Goal: Ask a question

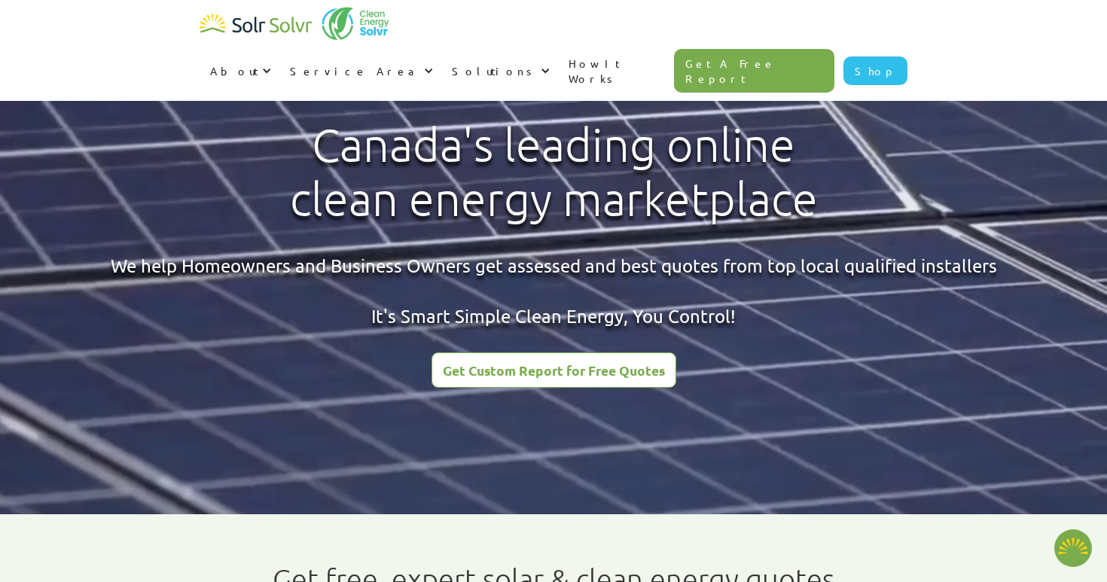
type textarea "x"
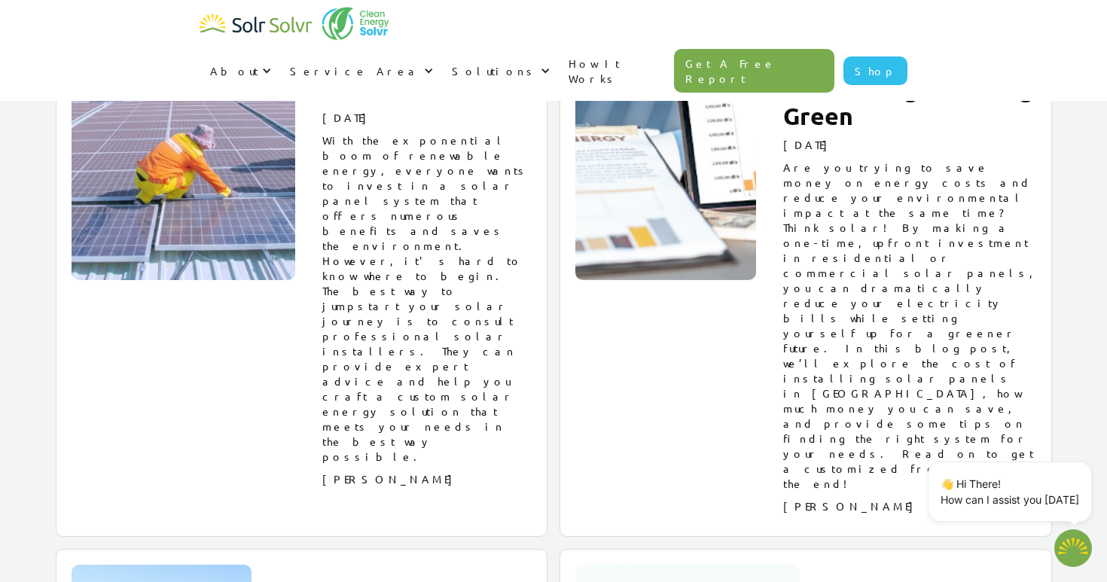
scroll to position [16794, 0]
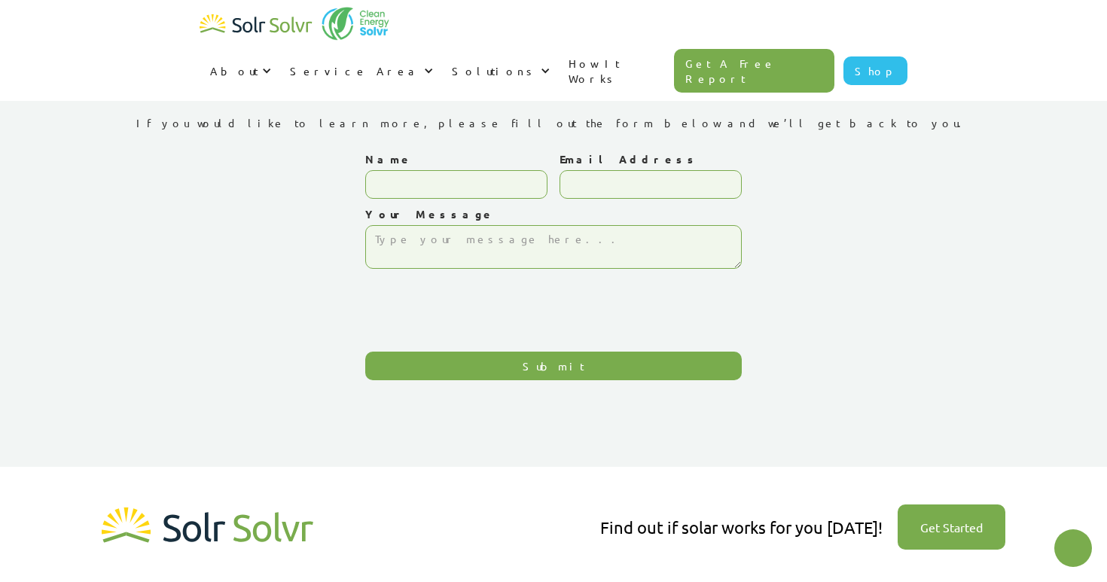
type textarea "x"
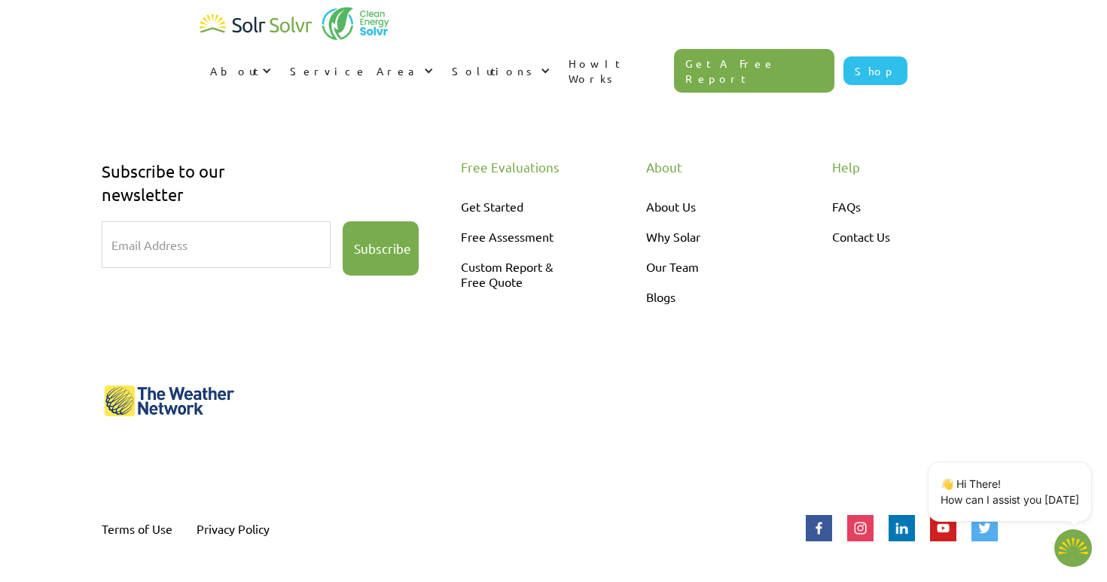
scroll to position [472, 0]
click at [734, 380] on div "About About Us Why Solar Our Team Blogs" at bounding box center [732, 299] width 173 height 279
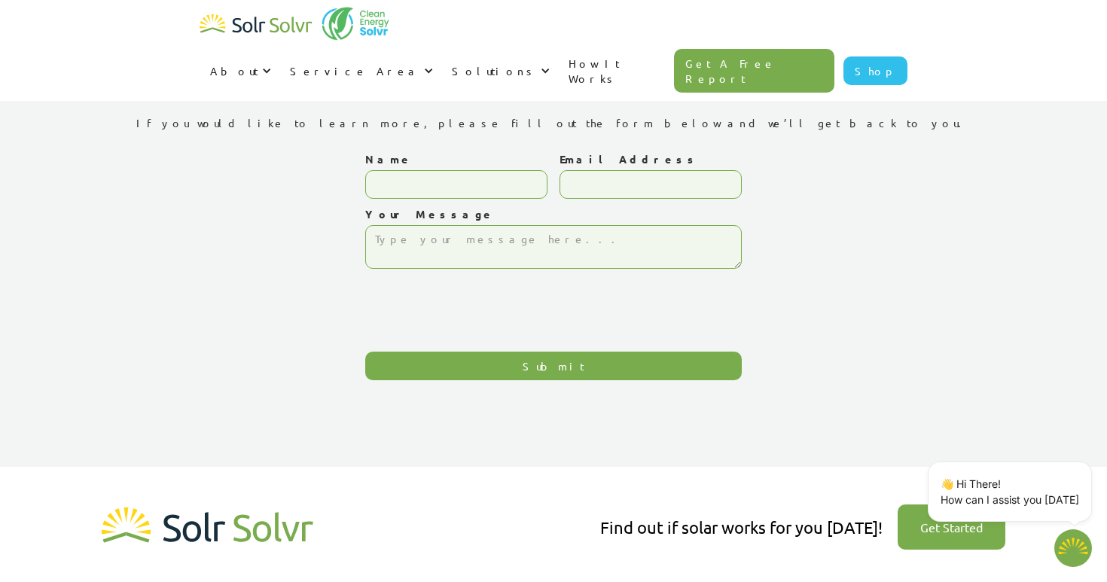
scroll to position [0, 0]
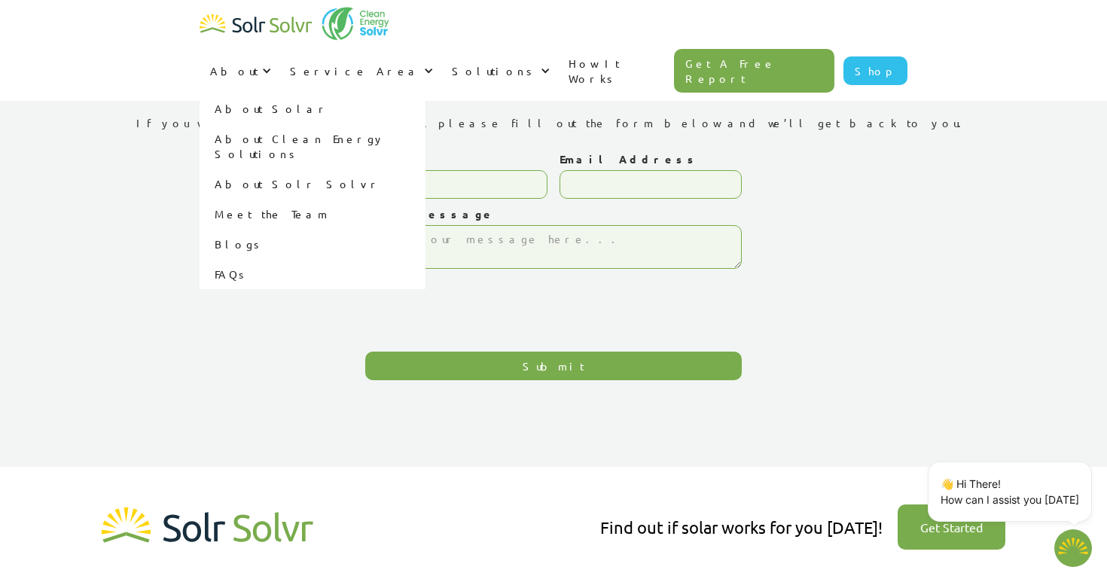
click at [426, 259] on link "FAQs" at bounding box center [313, 274] width 226 height 30
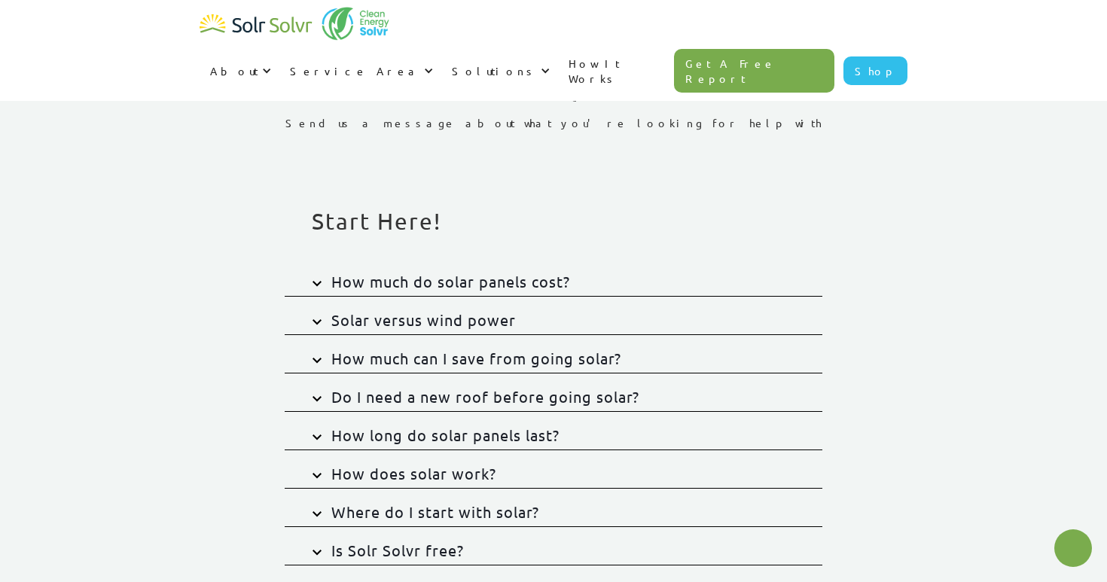
type textarea "x"
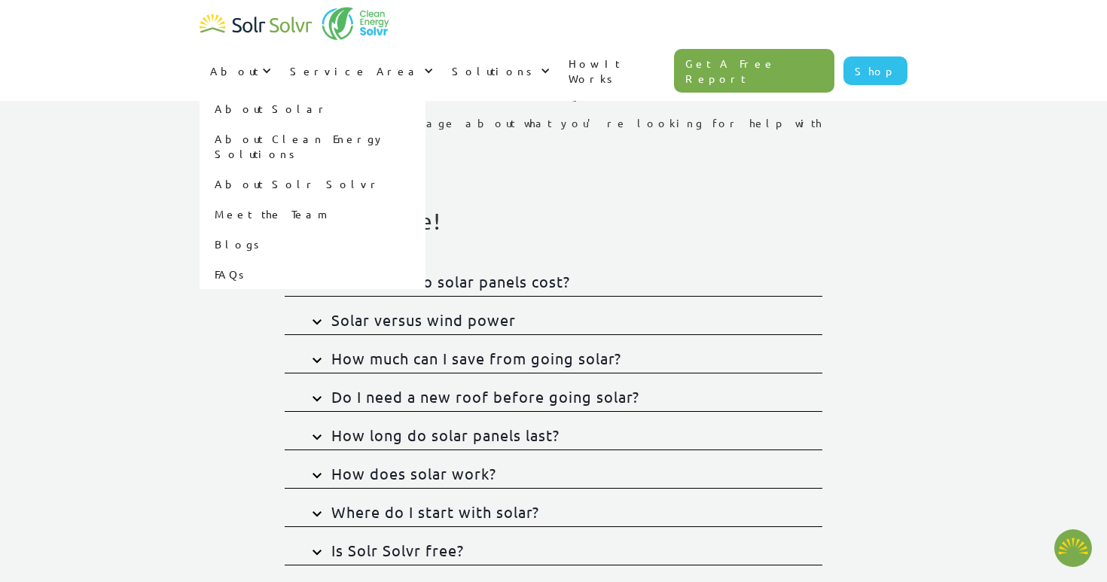
click at [426, 199] on link "Meet the Team" at bounding box center [313, 214] width 226 height 30
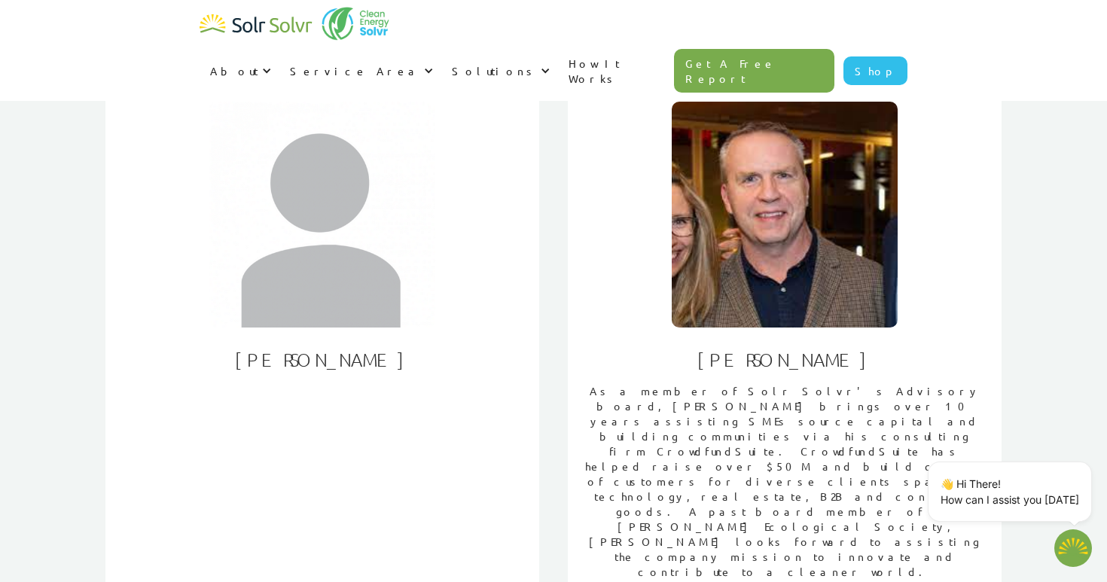
scroll to position [2378, 0]
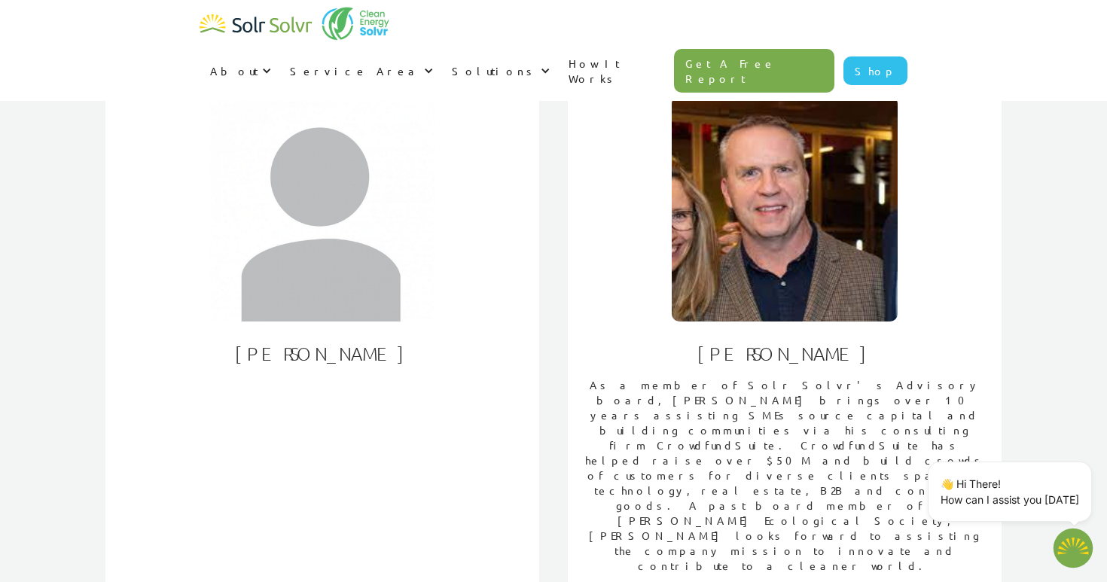
click at [1077, 551] on img "Open chatbot widget" at bounding box center [1074, 548] width 40 height 39
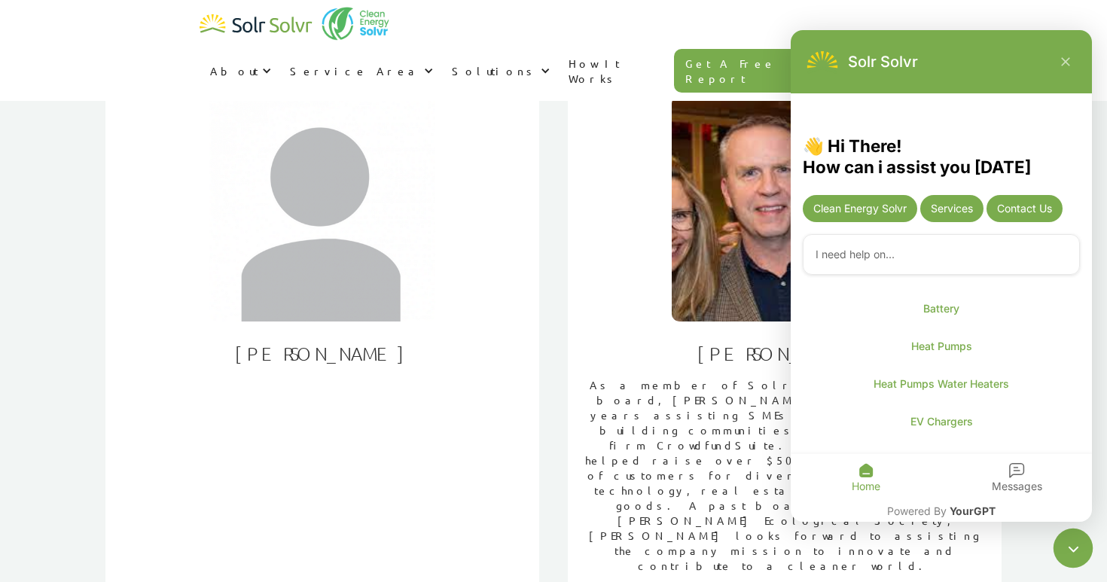
click at [1042, 201] on div "Contact Us" at bounding box center [1025, 208] width 76 height 27
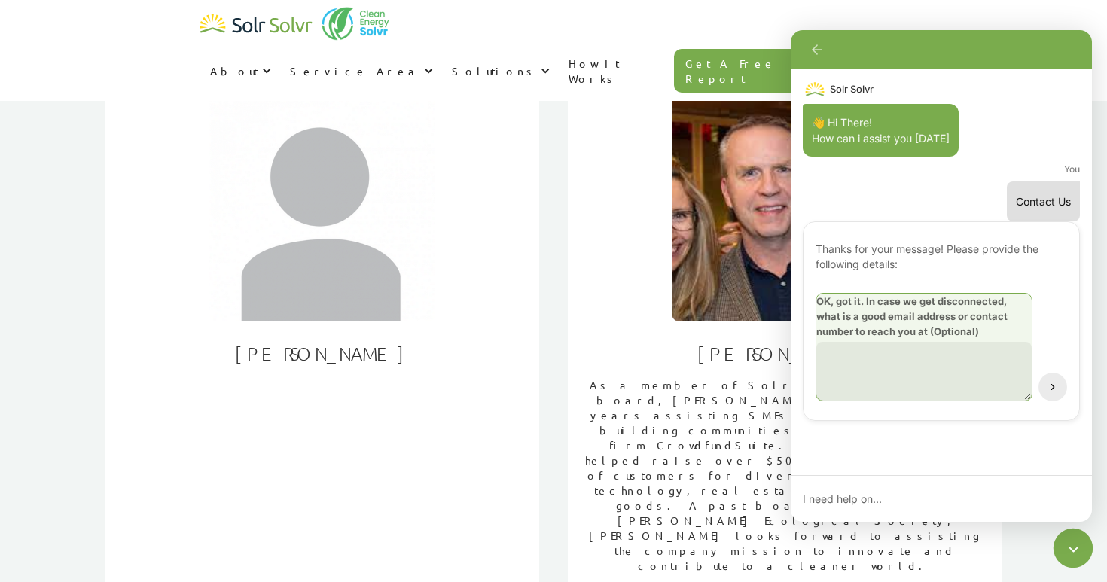
click at [950, 273] on div "Thanks for your message! Please provide the following details : OK, got it. In …" at bounding box center [941, 321] width 277 height 200
click at [982, 237] on div "Thanks for your message! Please provide the following details : OK, got it. In …" at bounding box center [941, 321] width 277 height 200
click at [1057, 382] on icon "Chatbot is open" at bounding box center [1053, 387] width 11 height 11
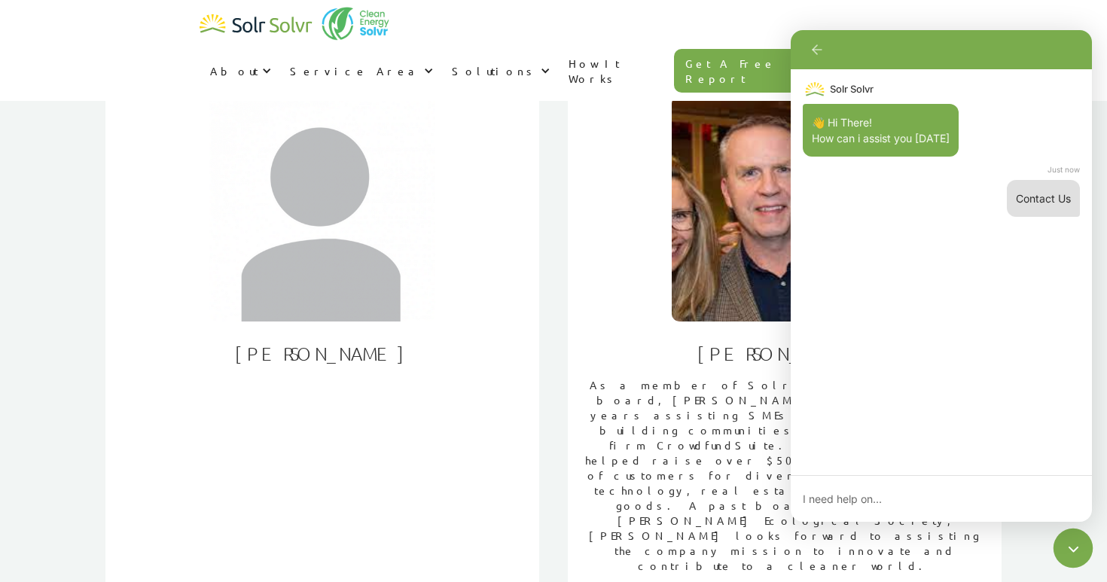
scroll to position [0, 0]
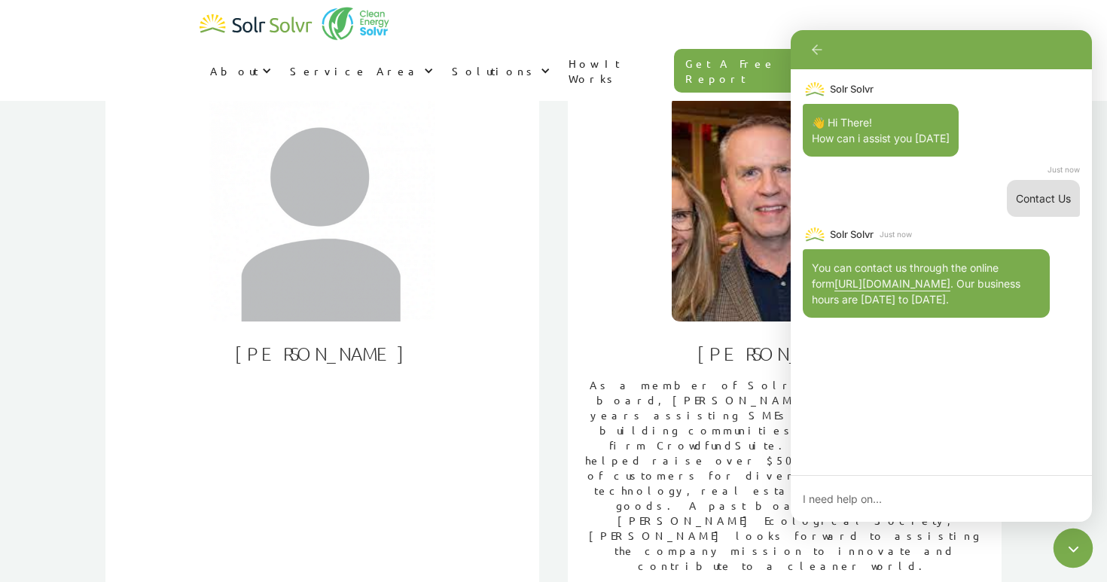
click at [933, 503] on textarea "Chatbot is open" at bounding box center [934, 499] width 286 height 27
type textarea "x"
type textarea "c"
type textarea "x"
type textarea "ca"
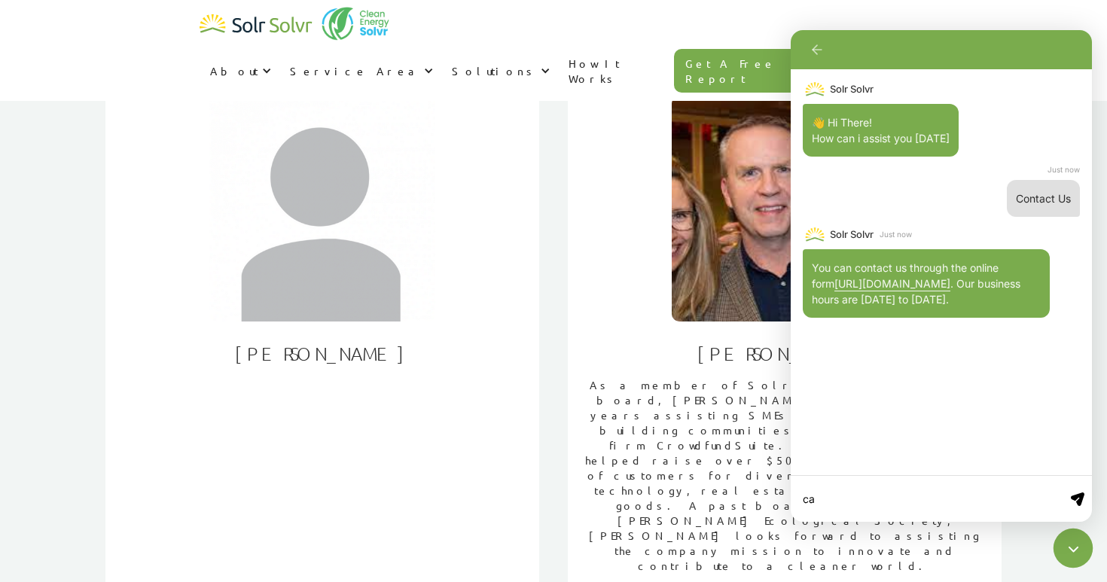
type textarea "x"
type textarea "cal"
type textarea "x"
type textarea "cal"
type textarea "x"
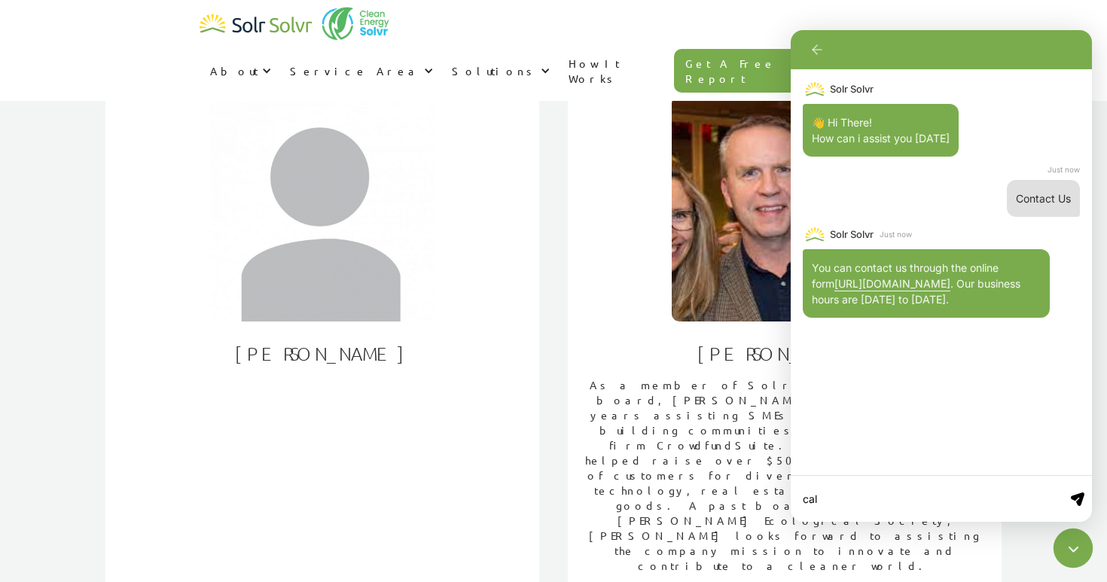
type textarea "cal i"
type textarea "x"
type textarea "cal I"
type textarea "x"
type textarea "cal I"
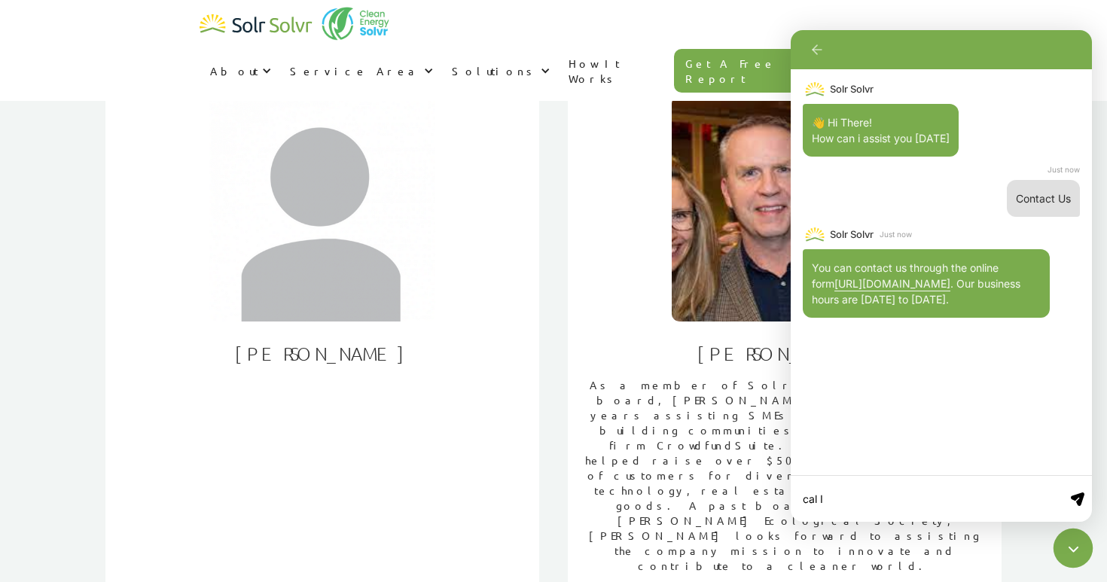
type textarea "x"
type textarea "cal"
type textarea "x"
type textarea "cal"
type textarea "x"
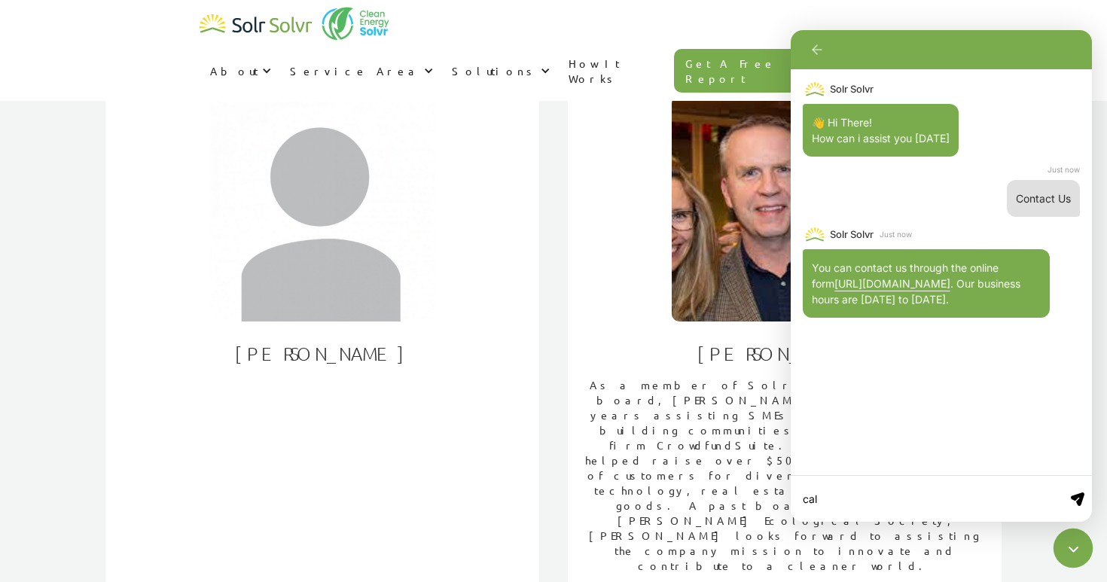
type textarea "ca"
type textarea "x"
type textarea "can"
type textarea "x"
type textarea "can"
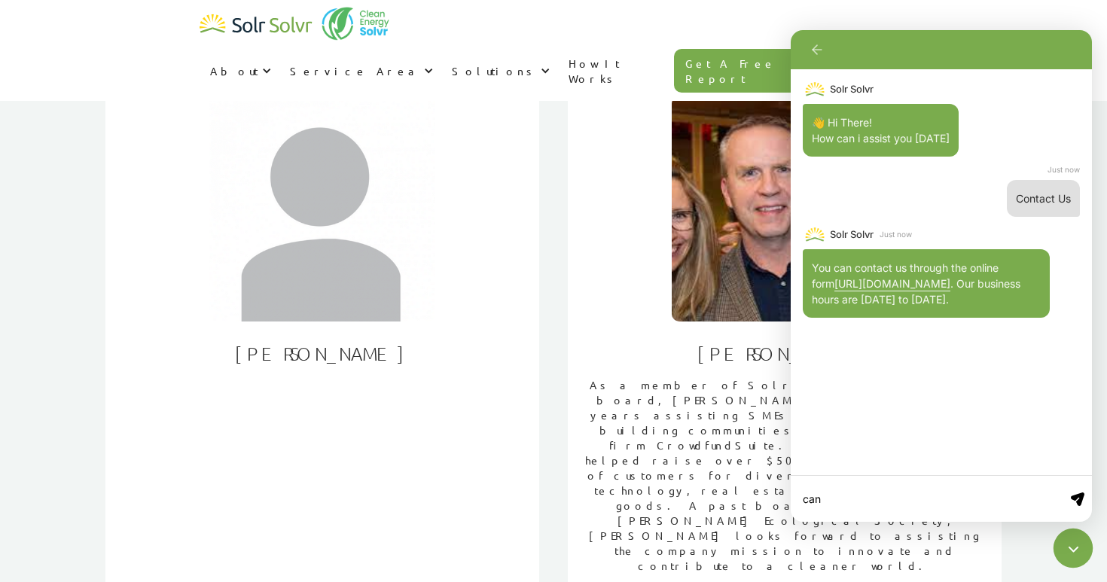
type textarea "x"
type textarea "can i"
type textarea "x"
type textarea "can I"
type textarea "x"
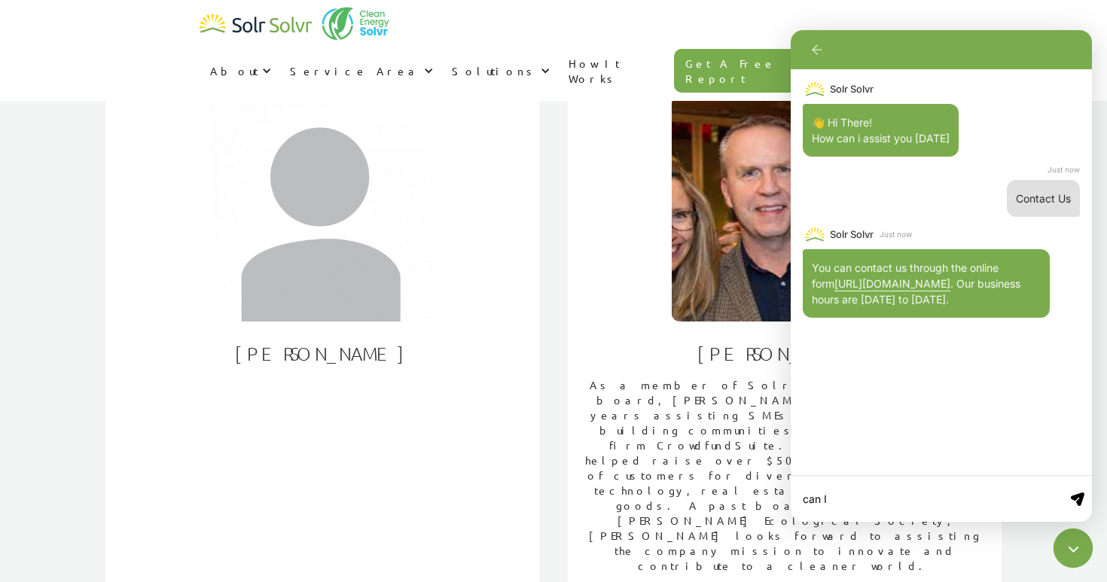
type textarea "can I e"
type textarea "x"
type textarea "can I em"
type textarea "x"
type textarea "can I ema"
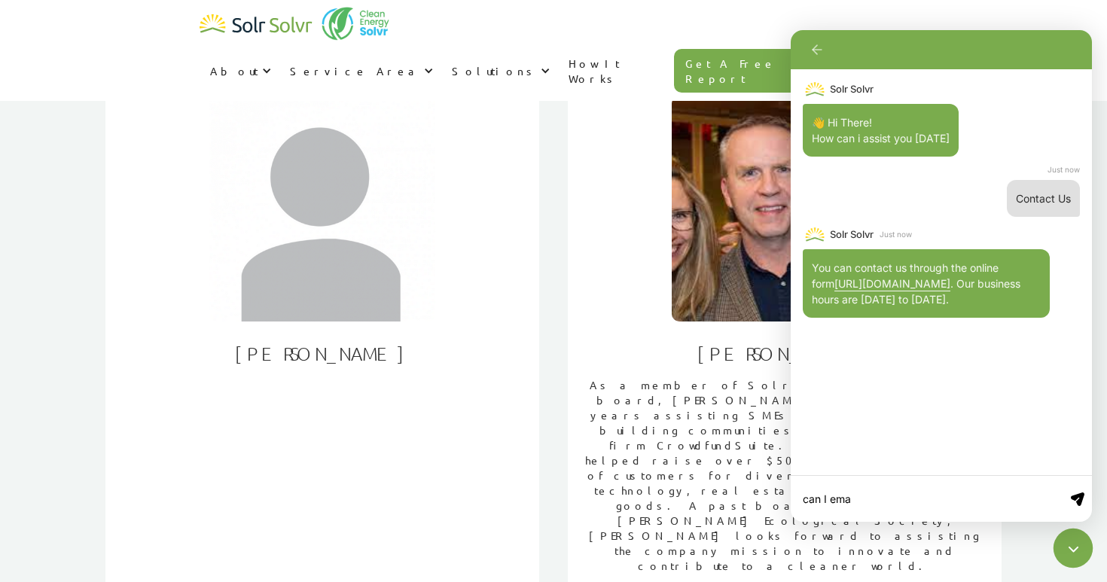
type textarea "x"
type textarea "can I emai"
type textarea "x"
type textarea "can I email"
type textarea "x"
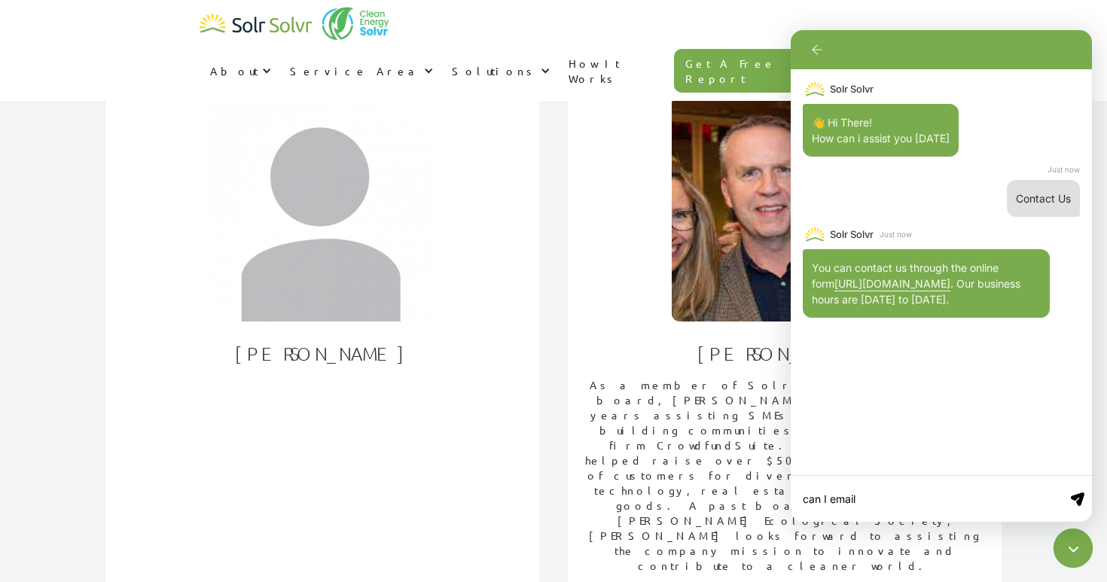
type textarea "can I email"
type textarea "x"
type textarea "can I email d"
type textarea "x"
type textarea "can I email di"
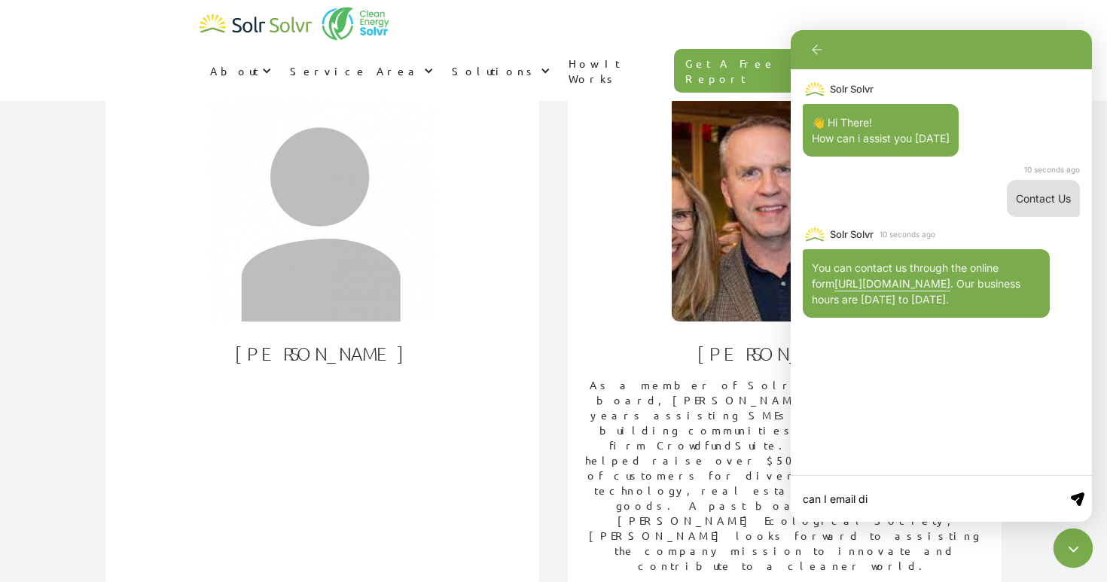
type textarea "x"
type textarea "can I email dir"
type textarea "x"
type textarea "can I email dire"
type textarea "x"
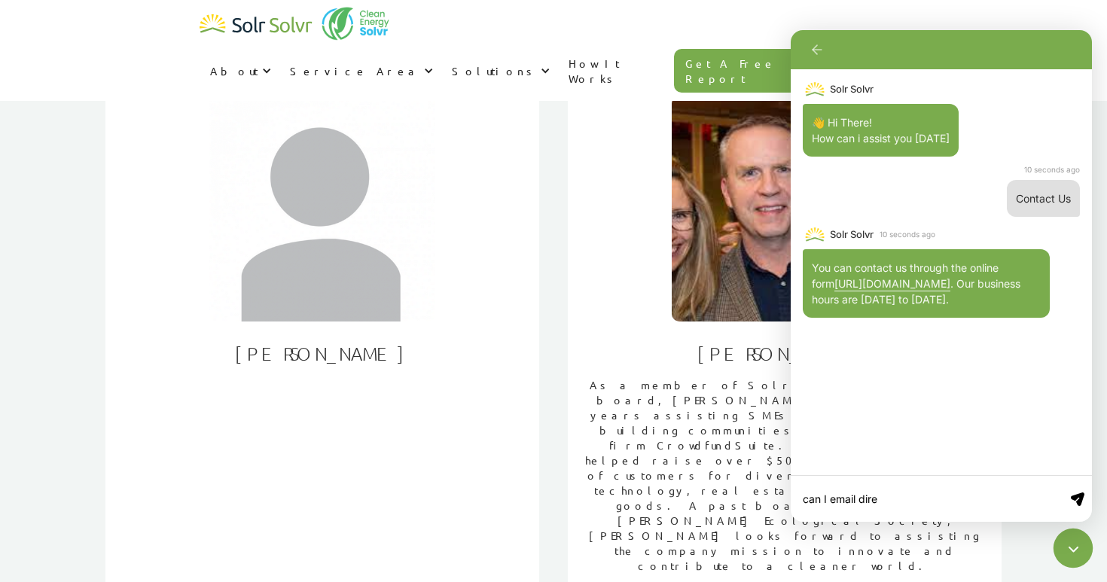
type textarea "can I email direc"
type textarea "x"
type textarea "can I email direct"
type textarea "x"
type textarea "can I email directl"
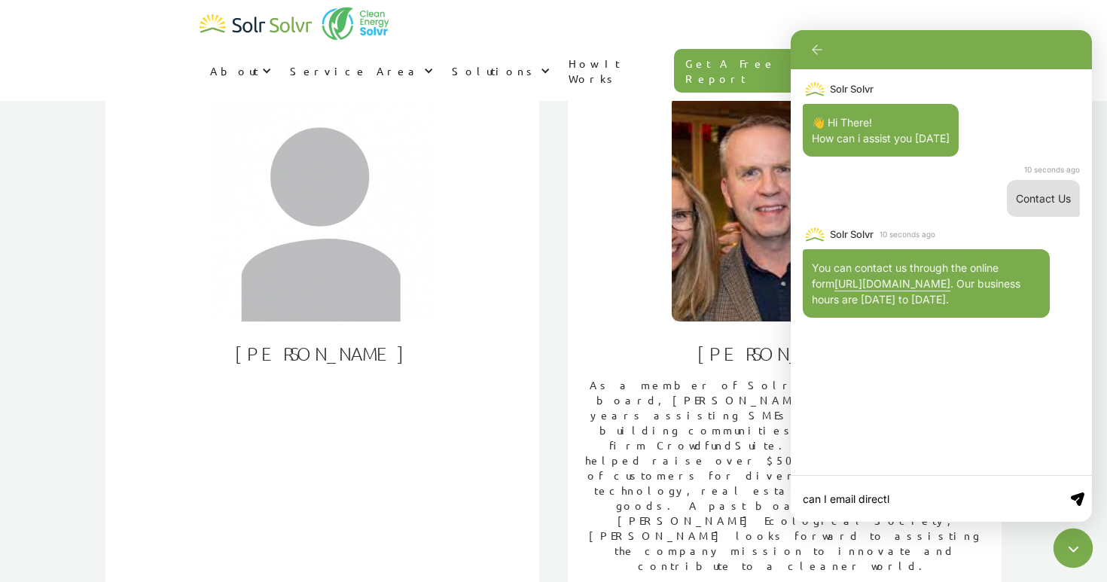
type textarea "x"
type textarea "can I email directly"
type textarea "x"
type textarea "can I email directly to"
type textarea "x"
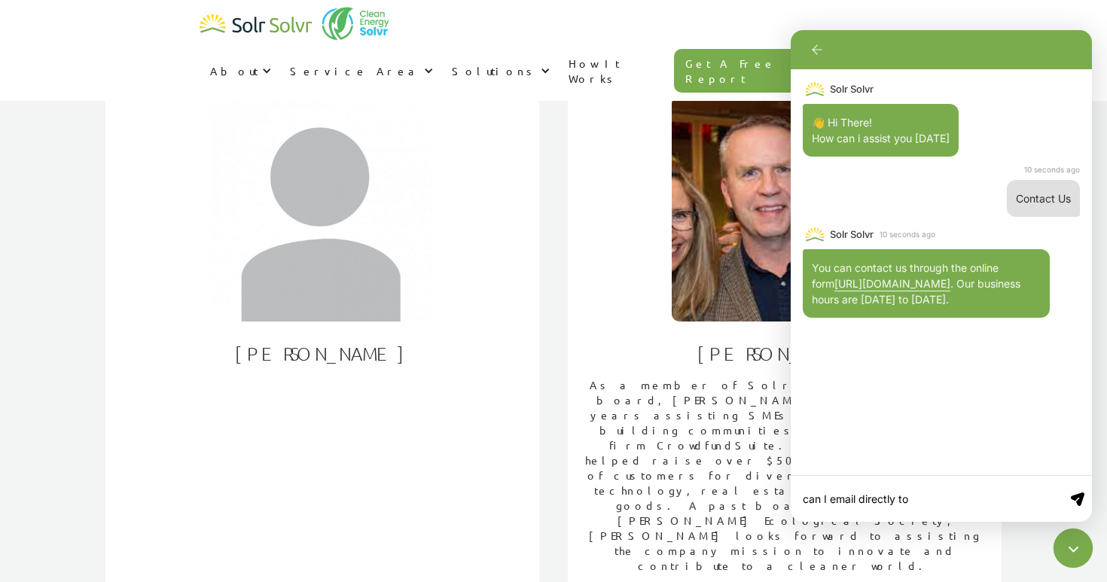
type textarea "can I email directly to"
type textarea "x"
type textarea "can I email directly t"
type textarea "x"
type textarea "can I email directly"
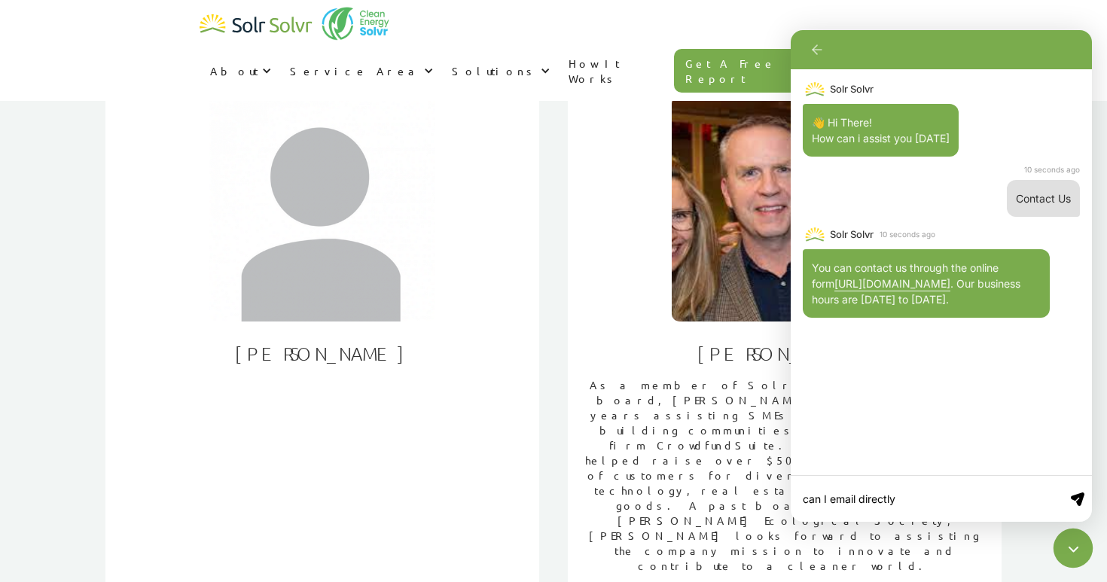
type textarea "x"
type textarea "can I email directly"
type textarea "x"
type textarea "can I email directly?"
type textarea "x"
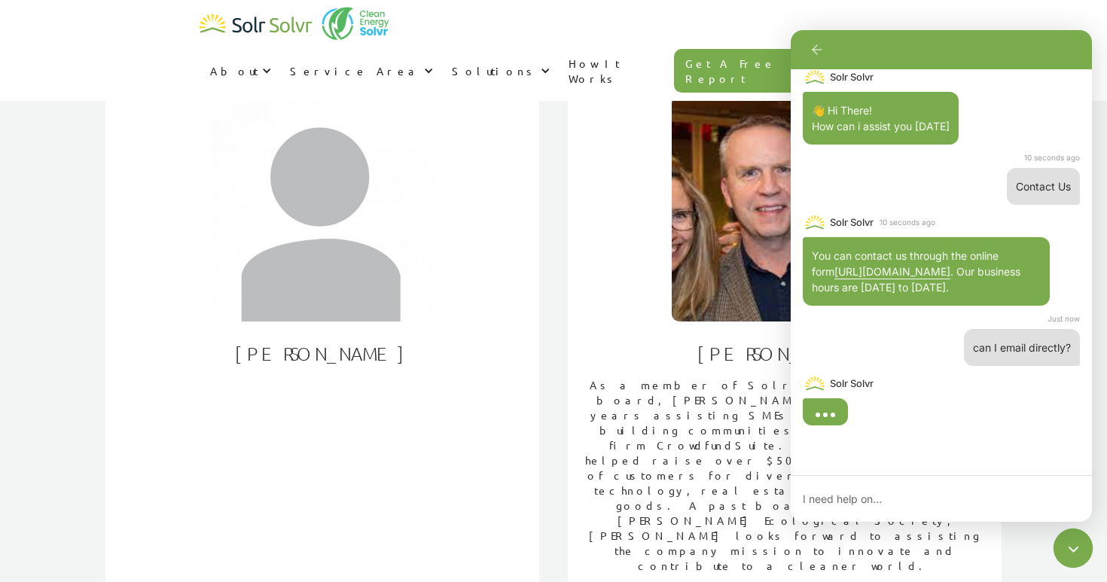
scroll to position [13, 0]
type textarea "x"
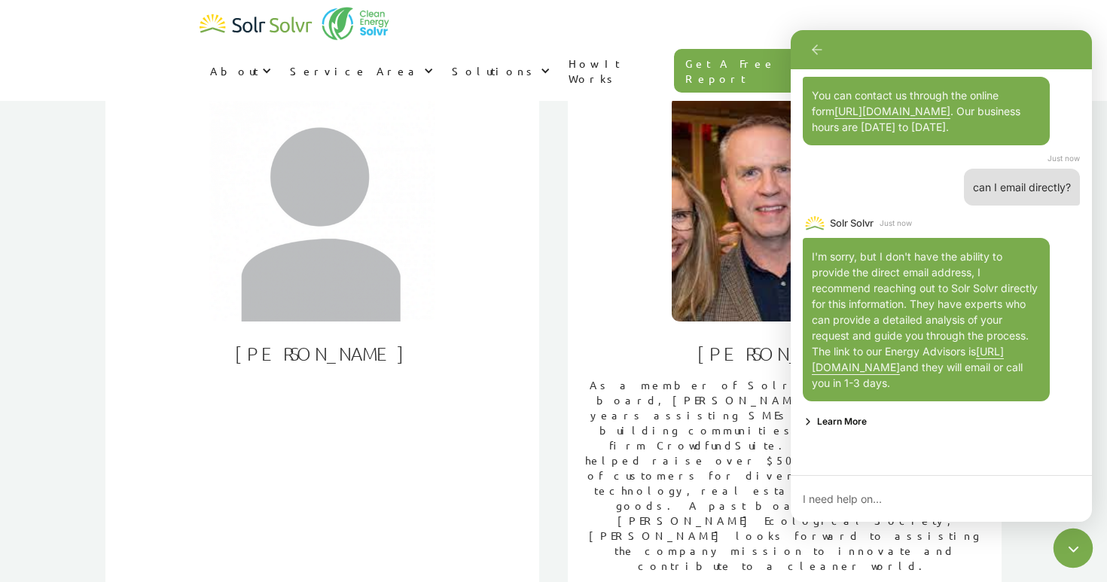
scroll to position [173, 0]
